Goal: Task Accomplishment & Management: Use online tool/utility

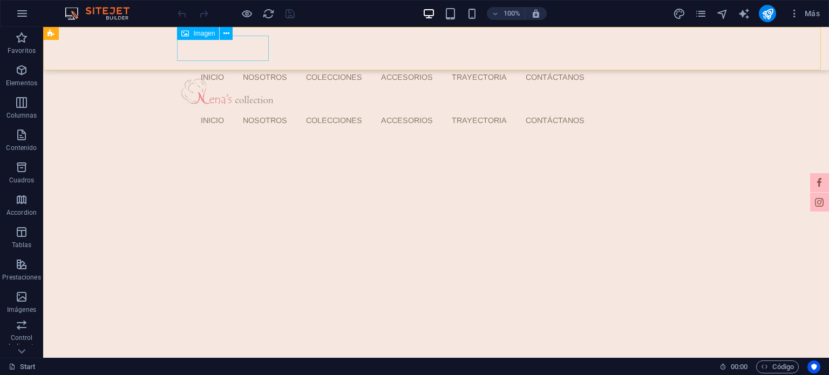
click at [244, 79] on figure at bounding box center [435, 91] width 509 height 25
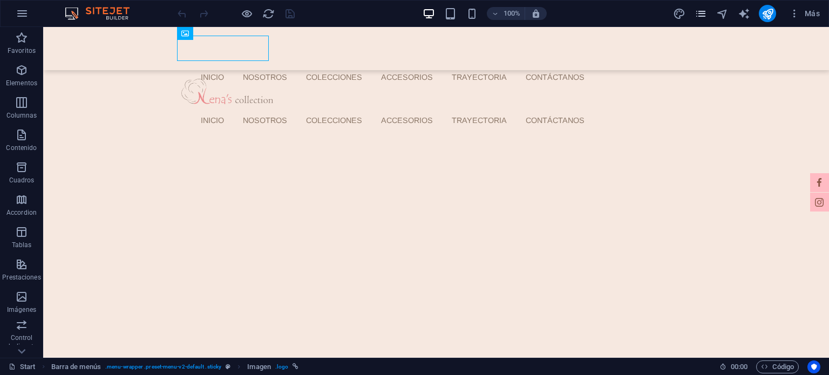
click at [697, 12] on icon "pages" at bounding box center [700, 14] width 12 height 12
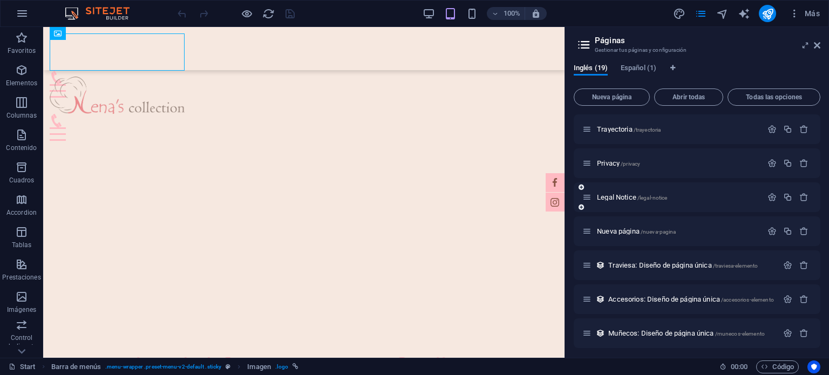
scroll to position [307, 0]
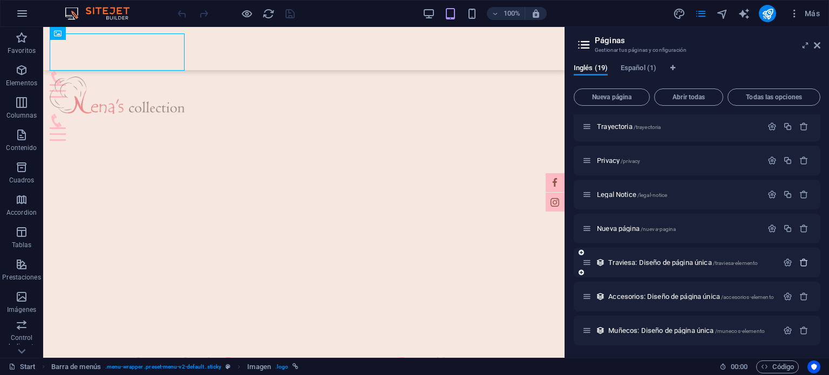
click at [802, 263] on icon "button" at bounding box center [803, 262] width 9 height 9
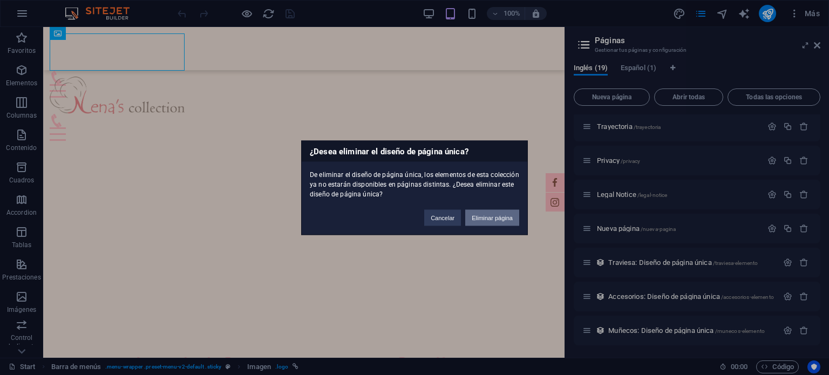
click at [482, 220] on button "Eliminar página" at bounding box center [492, 217] width 54 height 16
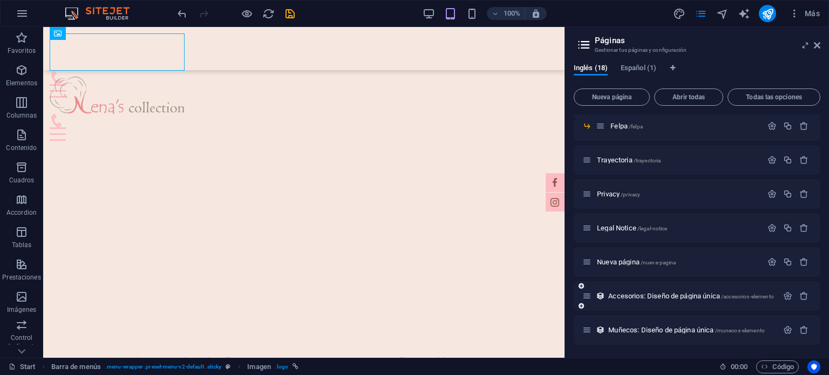
scroll to position [274, 0]
click at [803, 295] on icon "button" at bounding box center [803, 295] width 9 height 9
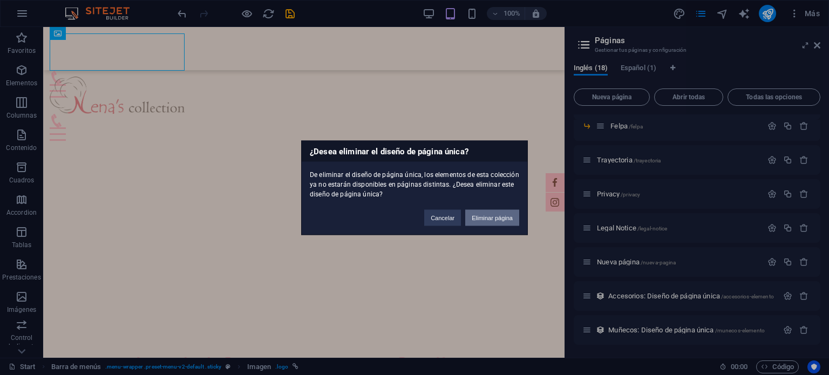
click at [507, 214] on button "Eliminar página" at bounding box center [492, 217] width 54 height 16
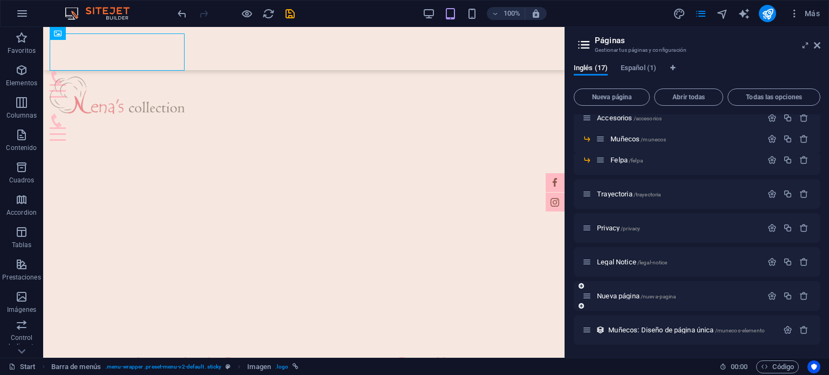
scroll to position [240, 0]
click at [799, 330] on icon "button" at bounding box center [803, 329] width 9 height 9
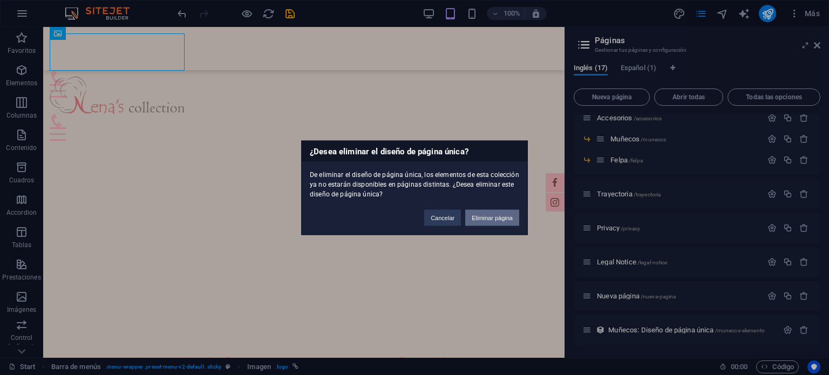
click at [496, 222] on button "Eliminar página" at bounding box center [492, 217] width 54 height 16
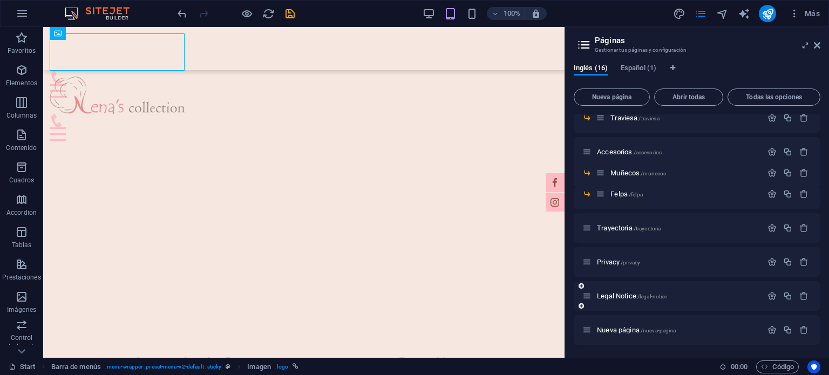
scroll to position [205, 0]
click at [630, 326] on span "Nueva página /nueva-pagina" at bounding box center [636, 330] width 79 height 8
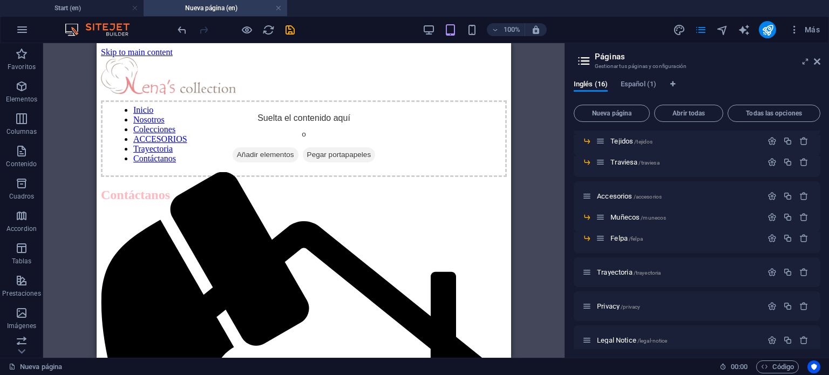
scroll to position [0, 0]
drag, startPoint x: 279, startPoint y: 9, endPoint x: 285, endPoint y: 62, distance: 53.3
click at [279, 9] on link at bounding box center [278, 8] width 6 height 10
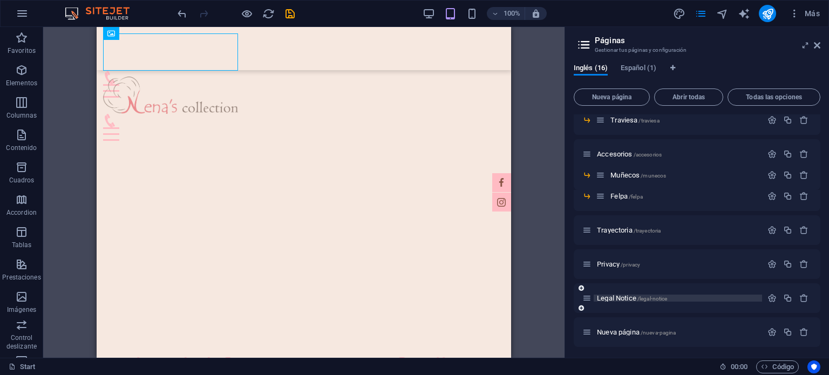
scroll to position [205, 0]
click at [804, 295] on icon "button" at bounding box center [803, 296] width 9 height 9
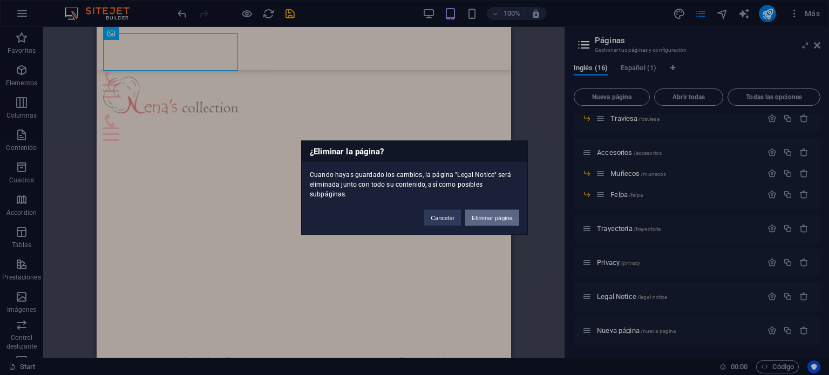
click at [484, 209] on button "Eliminar página" at bounding box center [492, 217] width 54 height 16
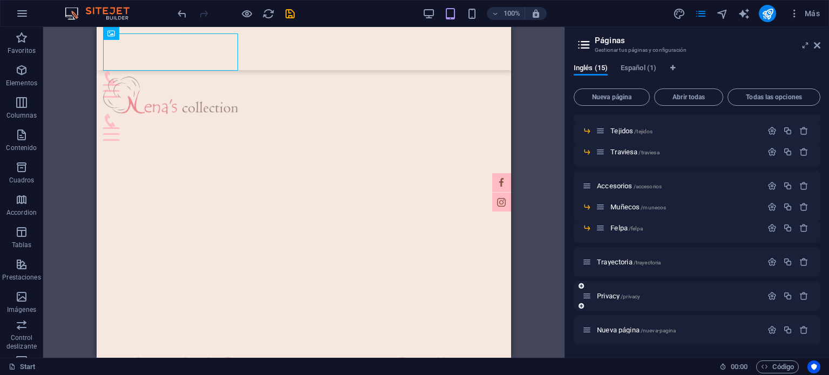
scroll to position [171, 0]
click at [803, 293] on icon "button" at bounding box center [803, 296] width 9 height 9
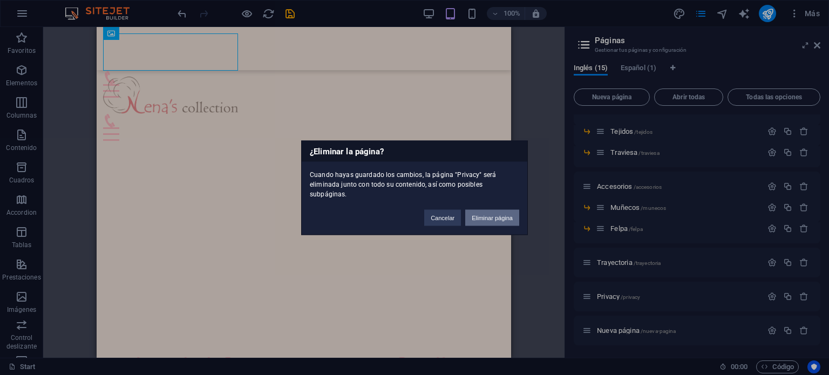
click at [509, 214] on button "Eliminar página" at bounding box center [492, 217] width 54 height 16
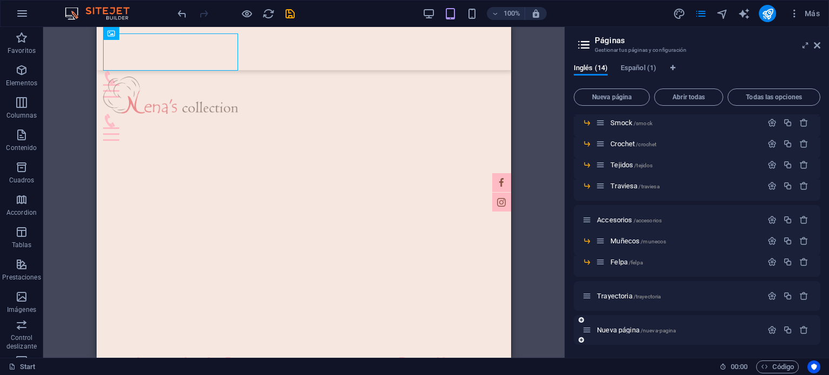
scroll to position [138, 0]
click at [801, 334] on div at bounding box center [787, 330] width 47 height 12
click at [801, 329] on icon "button" at bounding box center [803, 329] width 9 height 9
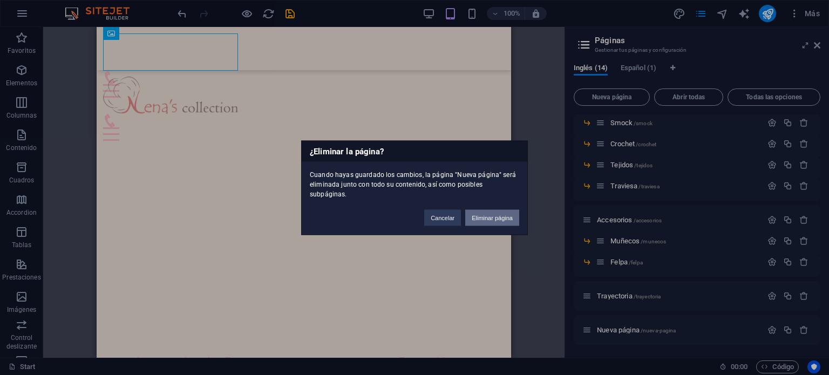
click at [505, 211] on button "Eliminar página" at bounding box center [492, 217] width 54 height 16
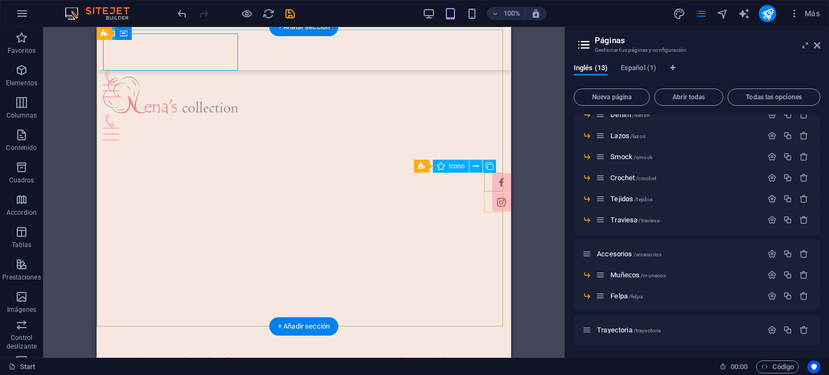
scroll to position [104, 0]
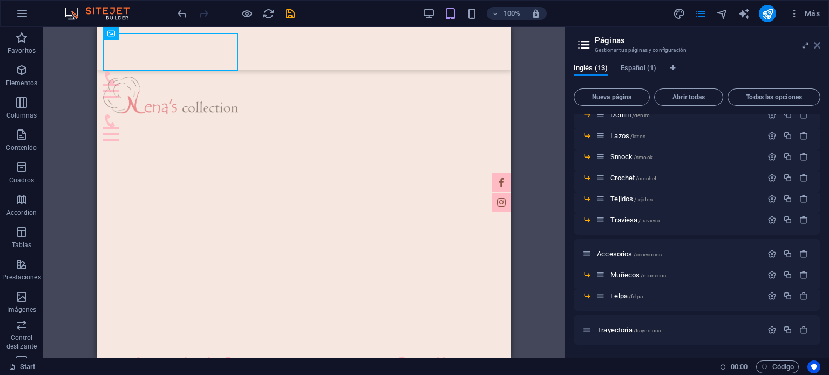
click at [816, 43] on icon at bounding box center [817, 45] width 6 height 9
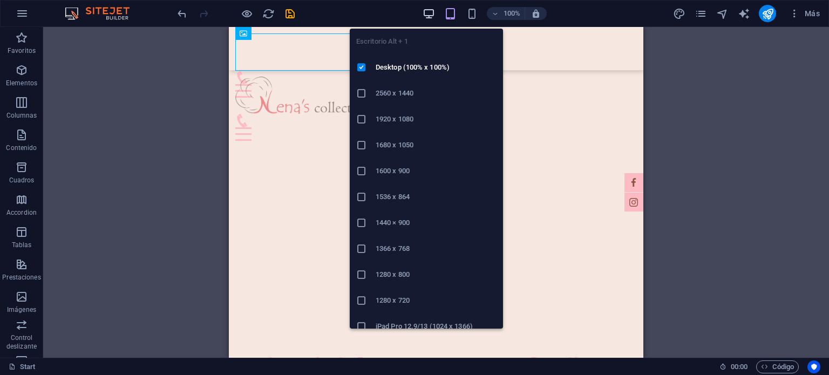
click at [429, 12] on icon "button" at bounding box center [429, 14] width 12 height 12
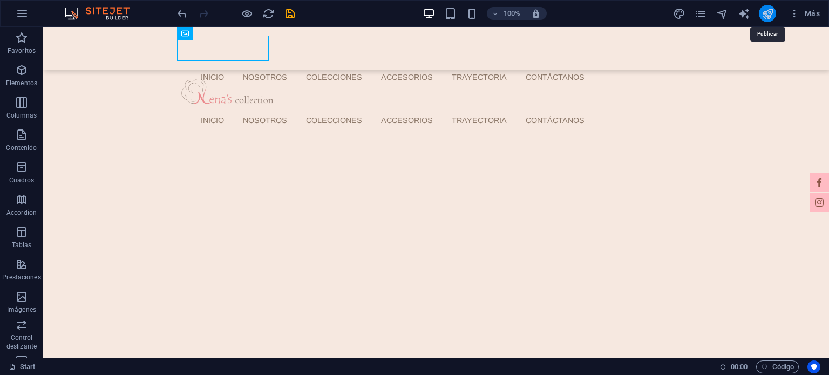
click at [0, 0] on div "Más" at bounding box center [0, 0] width 0 height 0
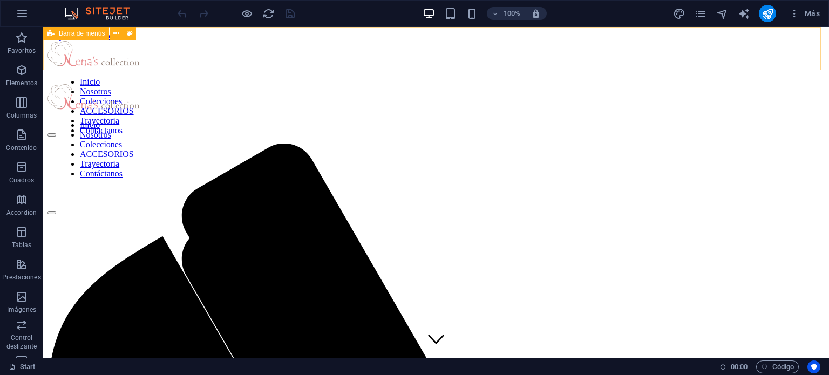
scroll to position [0, 0]
drag, startPoint x: 289, startPoint y: 11, endPoint x: 351, endPoint y: 23, distance: 63.2
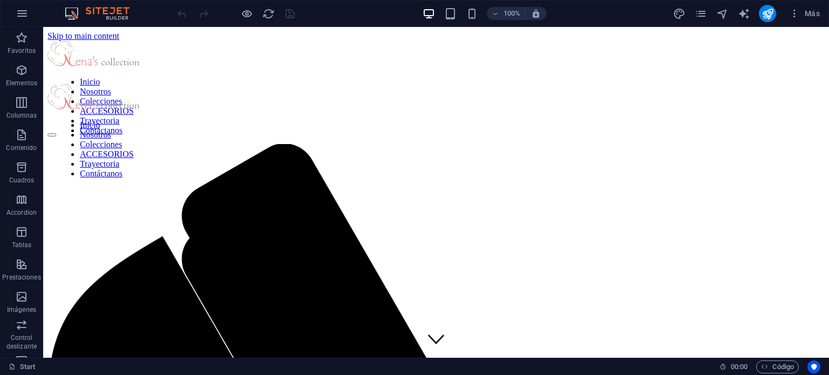
click at [0, 0] on div "Más" at bounding box center [0, 0] width 0 height 0
click at [694, 9] on icon "pages" at bounding box center [700, 14] width 12 height 12
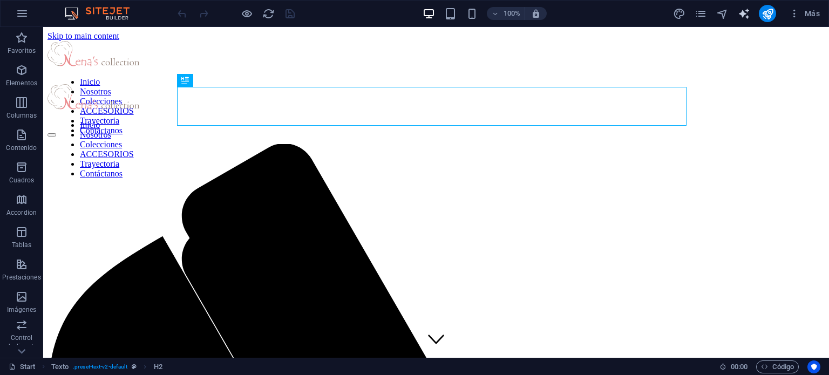
scroll to position [267, 0]
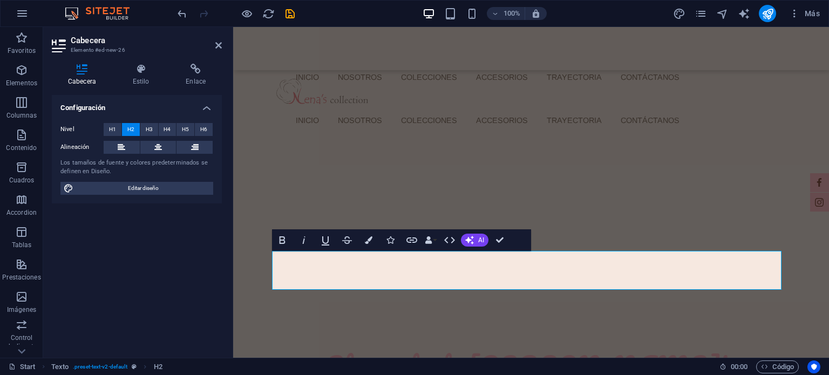
scroll to position [219, 0]
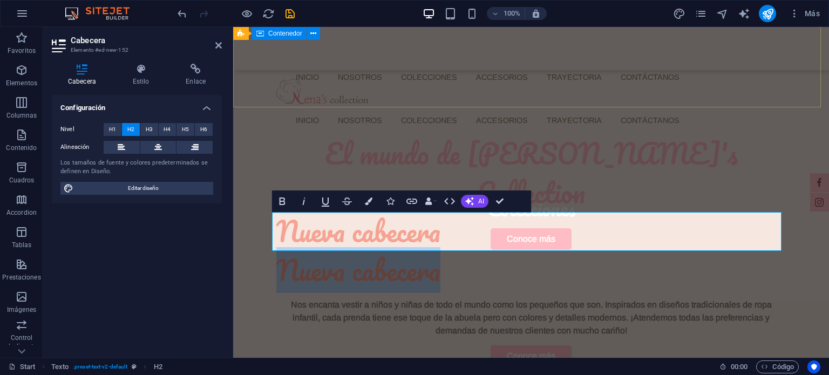
click at [404, 151] on div "Colecciones Conoce más" at bounding box center [531, 299] width 596 height 297
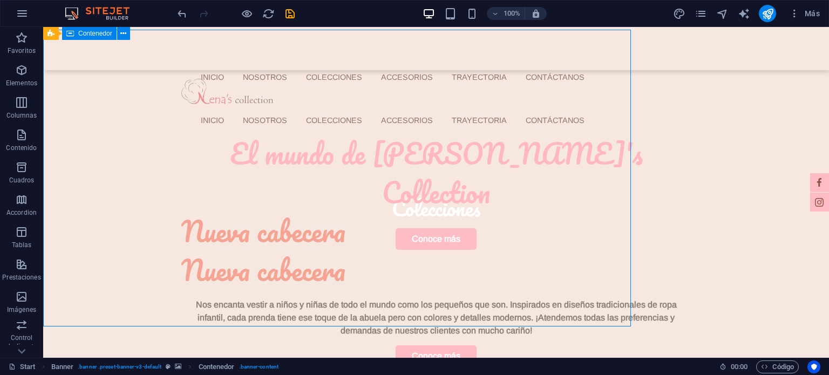
scroll to position [0, 0]
